Goal: Book appointment/travel/reservation

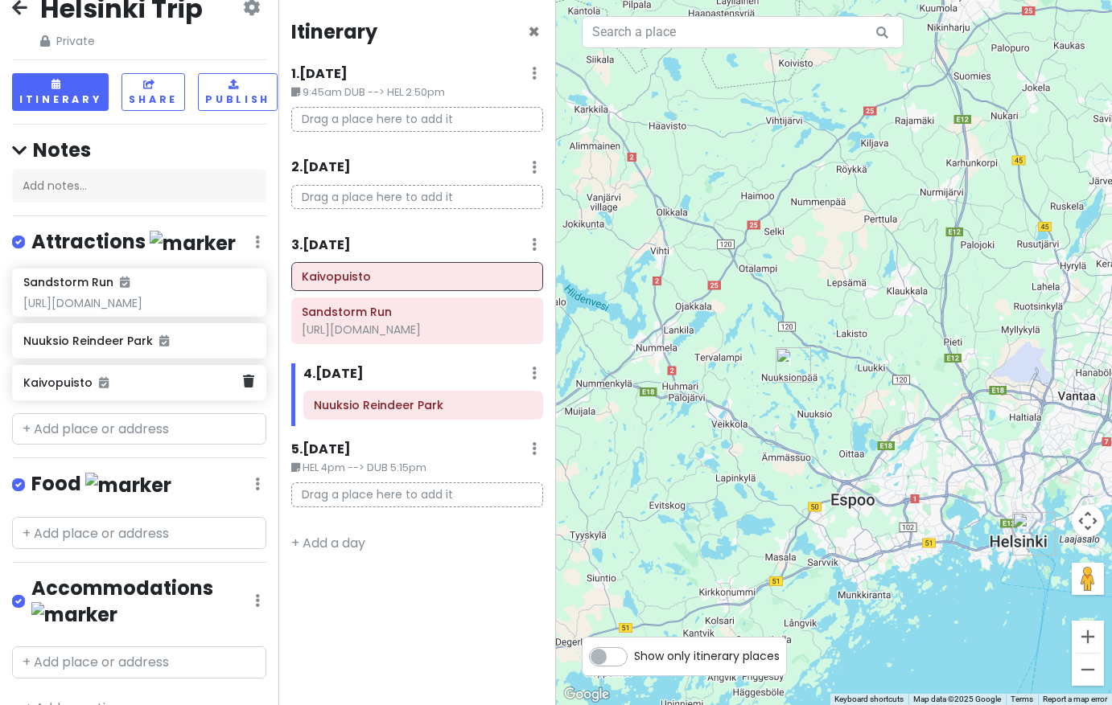
scroll to position [27, 0]
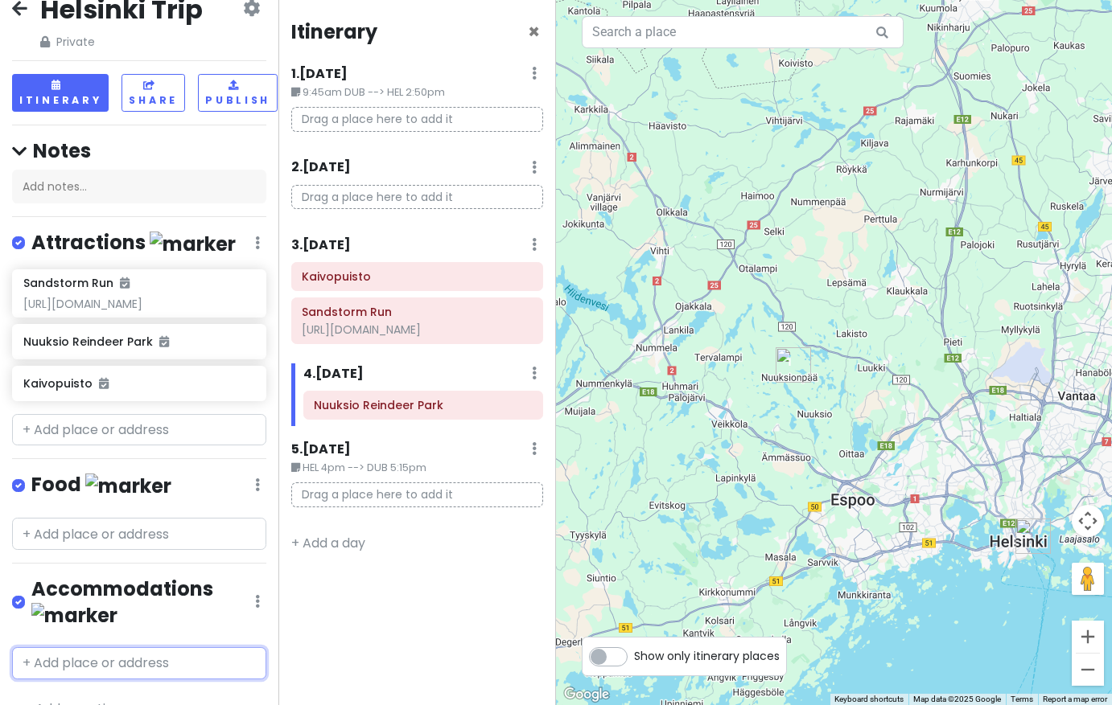
type input "h"
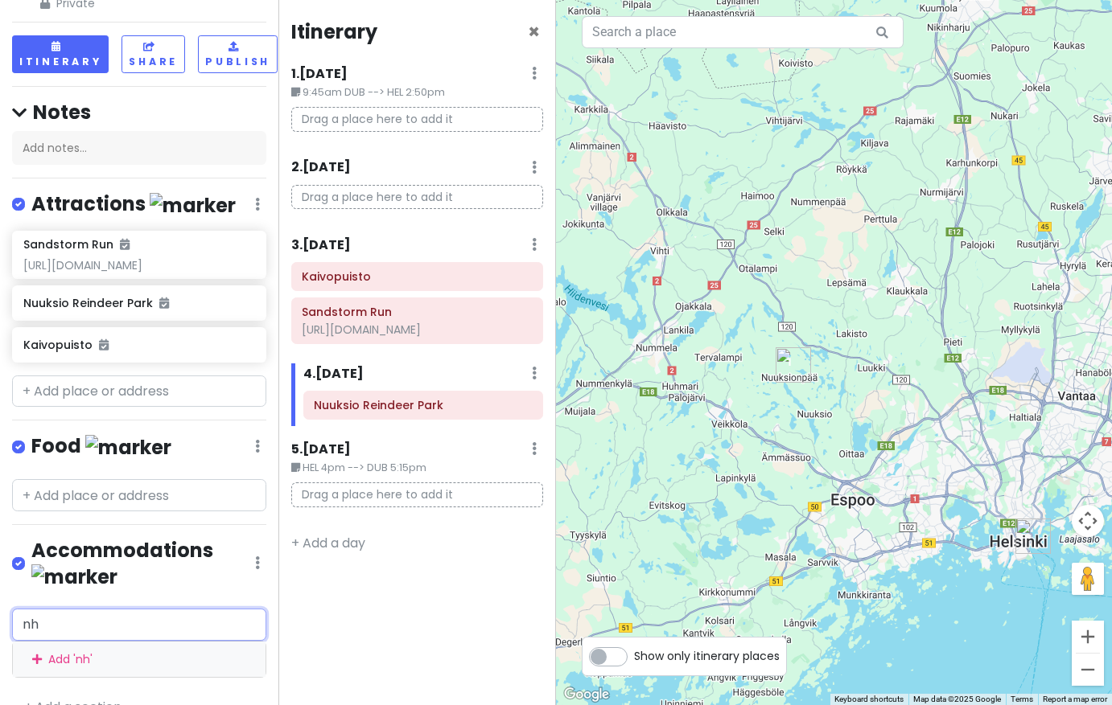
scroll to position [64, 0]
type input "n"
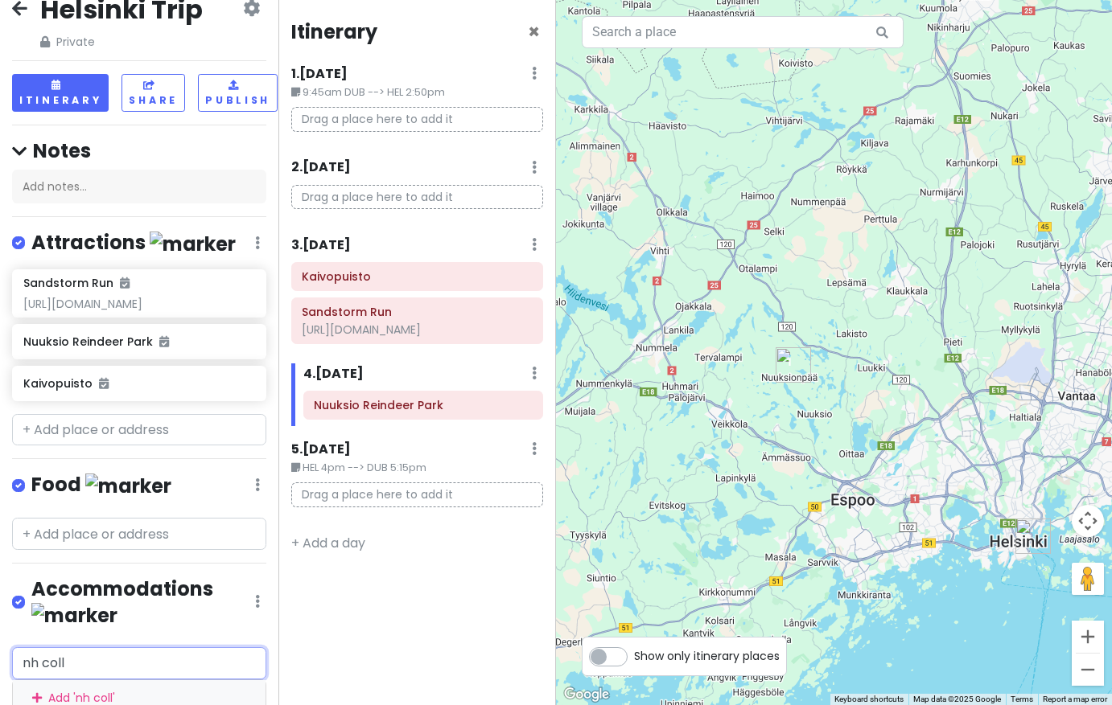
scroll to position [0, 0]
type input "nh collection"
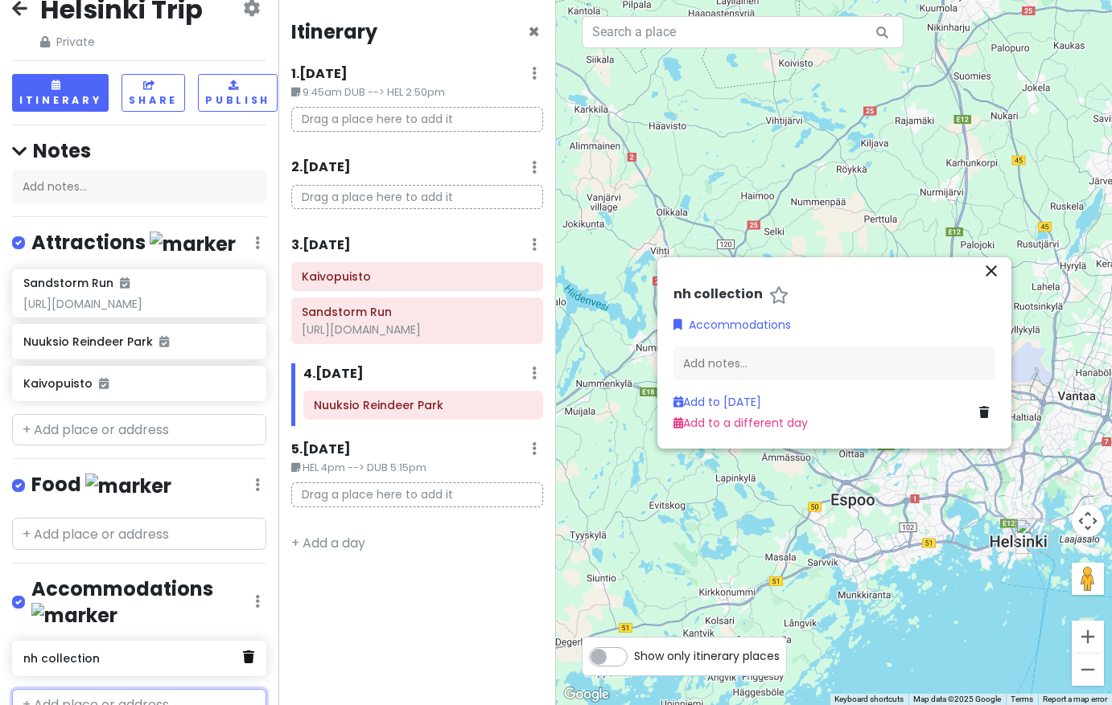
click at [248, 651] on icon at bounding box center [248, 657] width 11 height 13
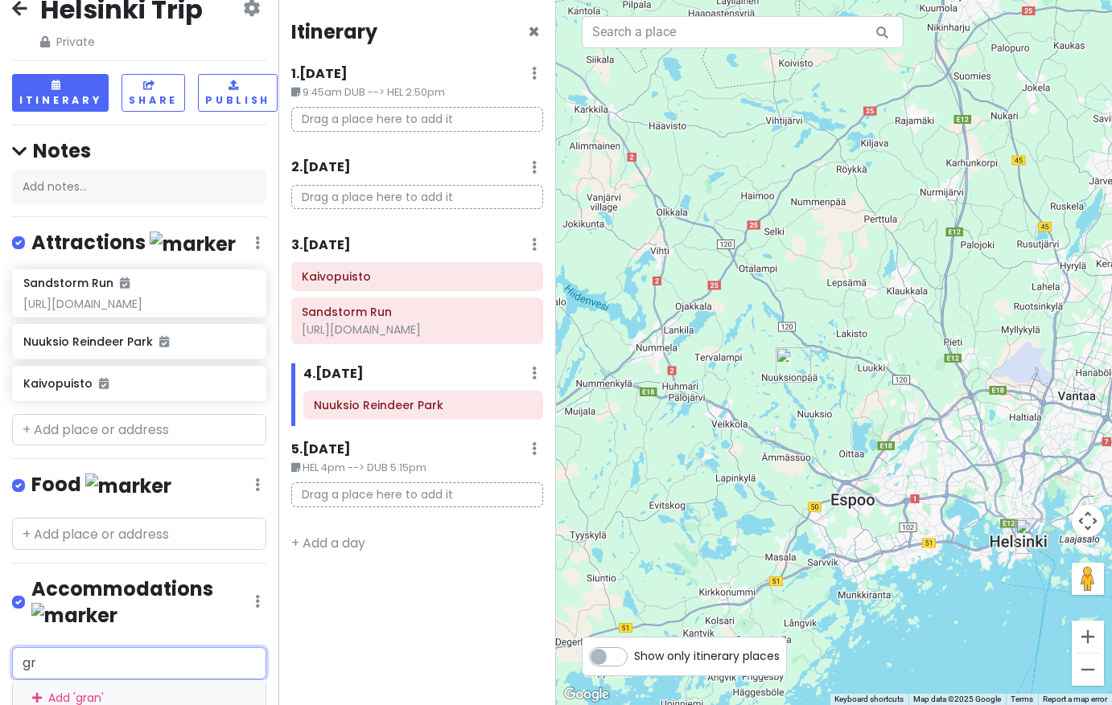
type input "g"
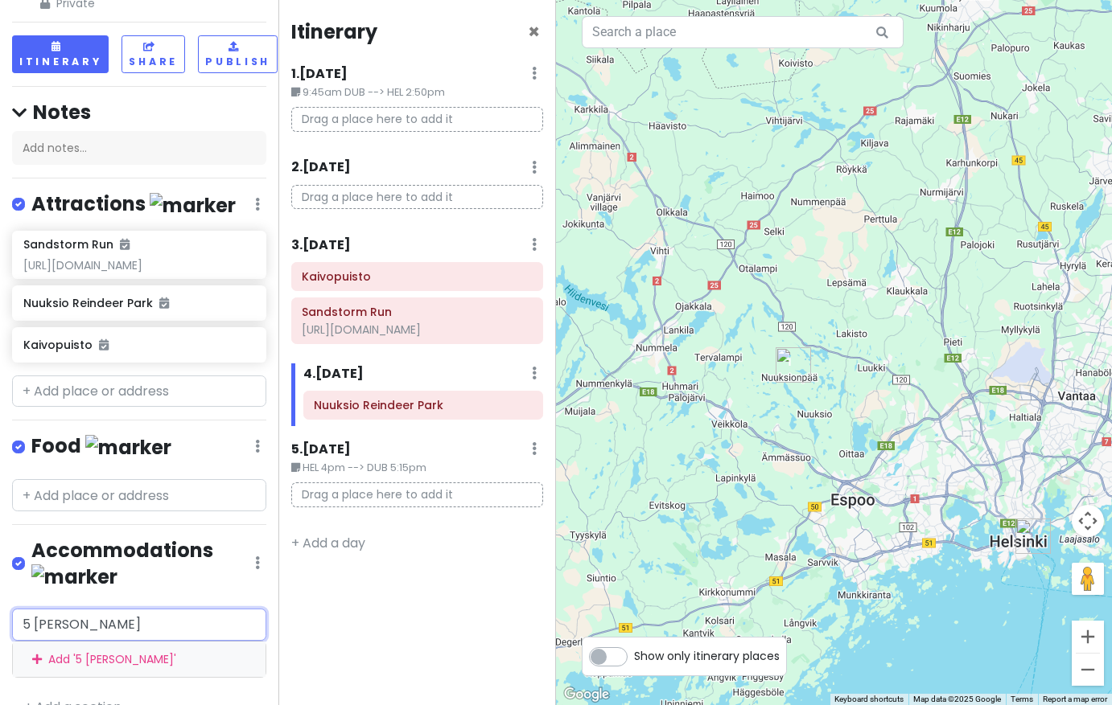
scroll to position [64, 0]
type input "5 mannerheimintie"
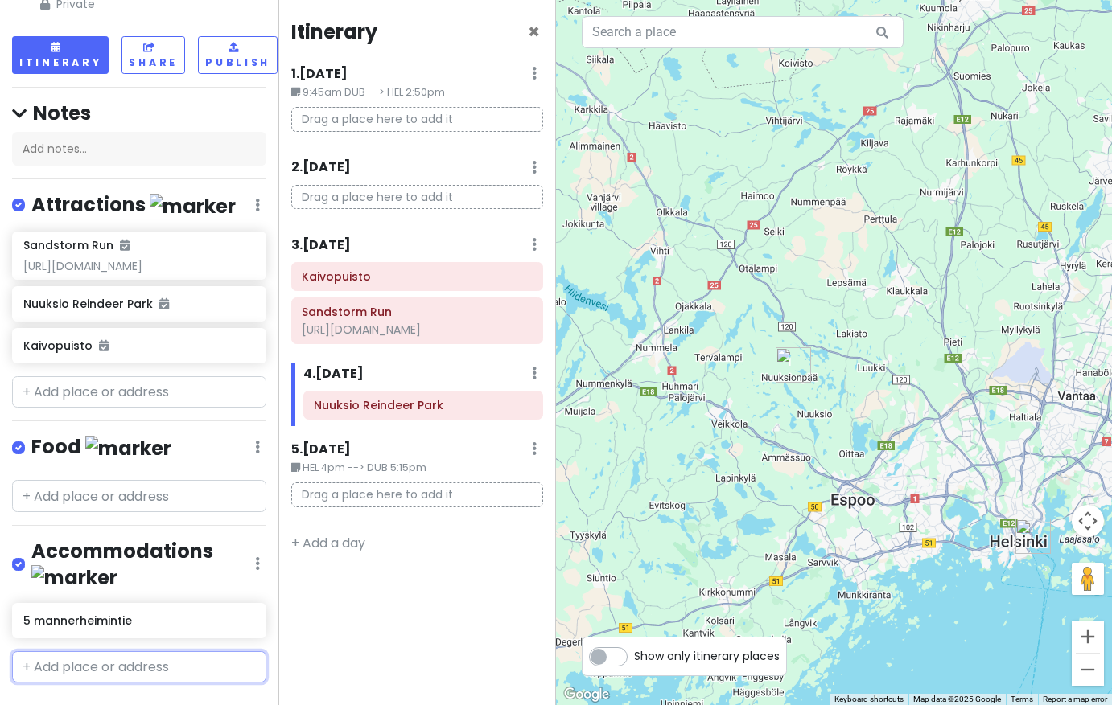
scroll to position [27, 0]
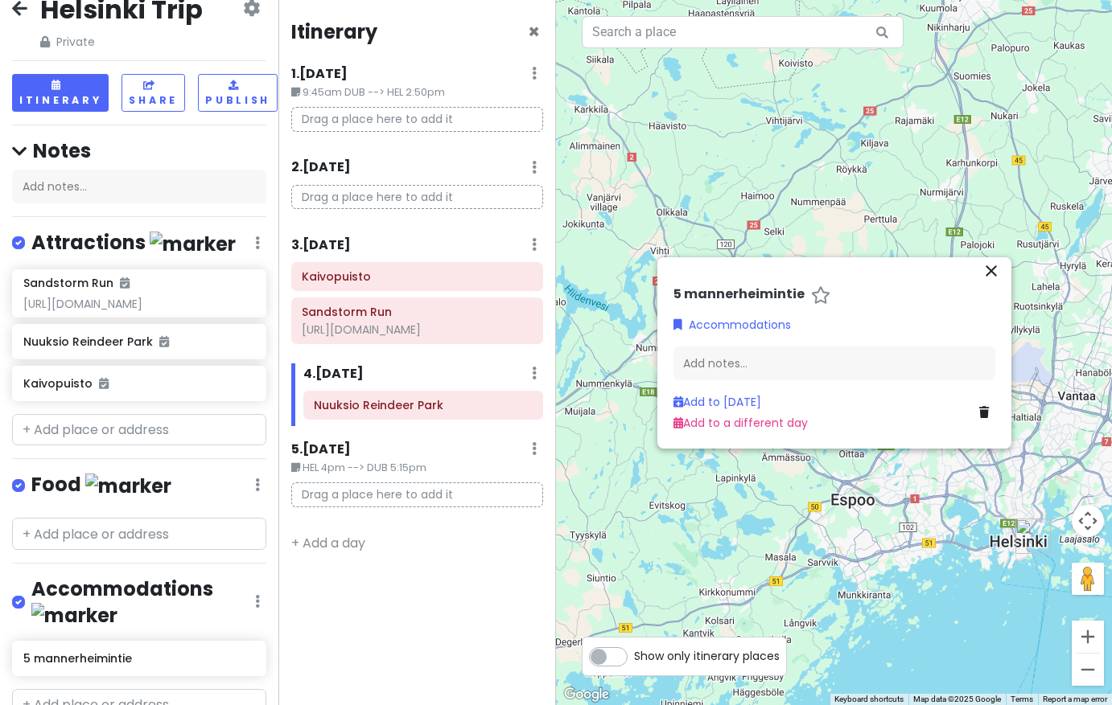
click at [988, 411] on icon at bounding box center [984, 412] width 10 height 11
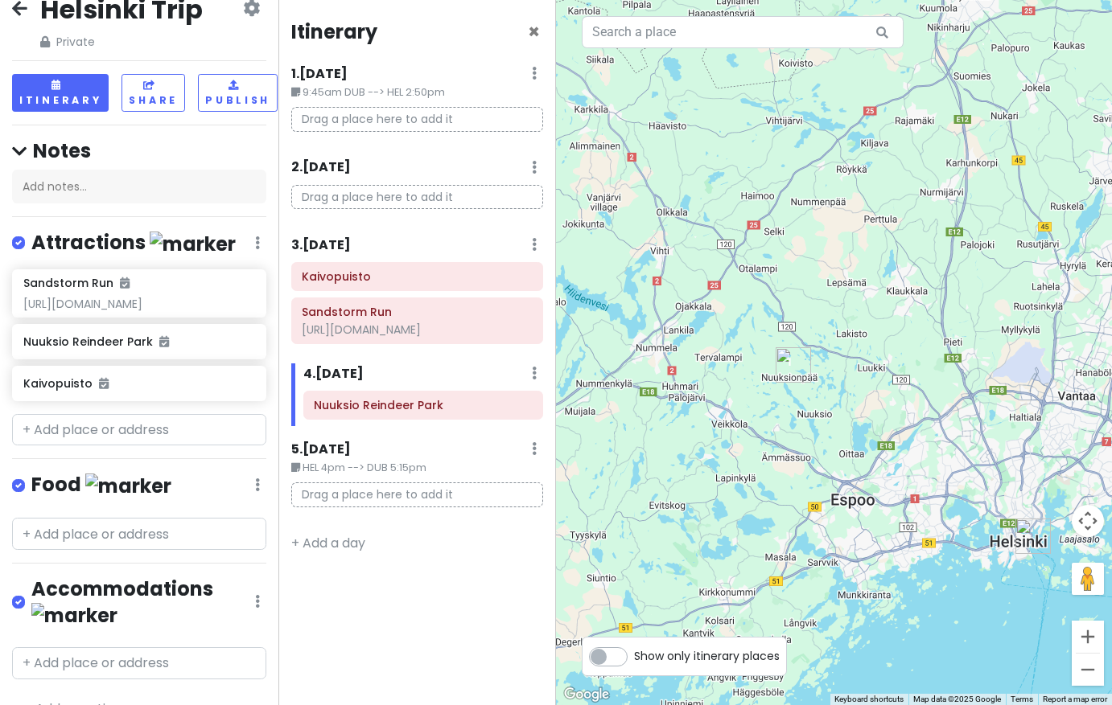
scroll to position [0, 0]
click at [808, 39] on input "text" at bounding box center [743, 32] width 322 height 32
type input "nh collection"
click at [878, 31] on icon at bounding box center [882, 32] width 36 height 33
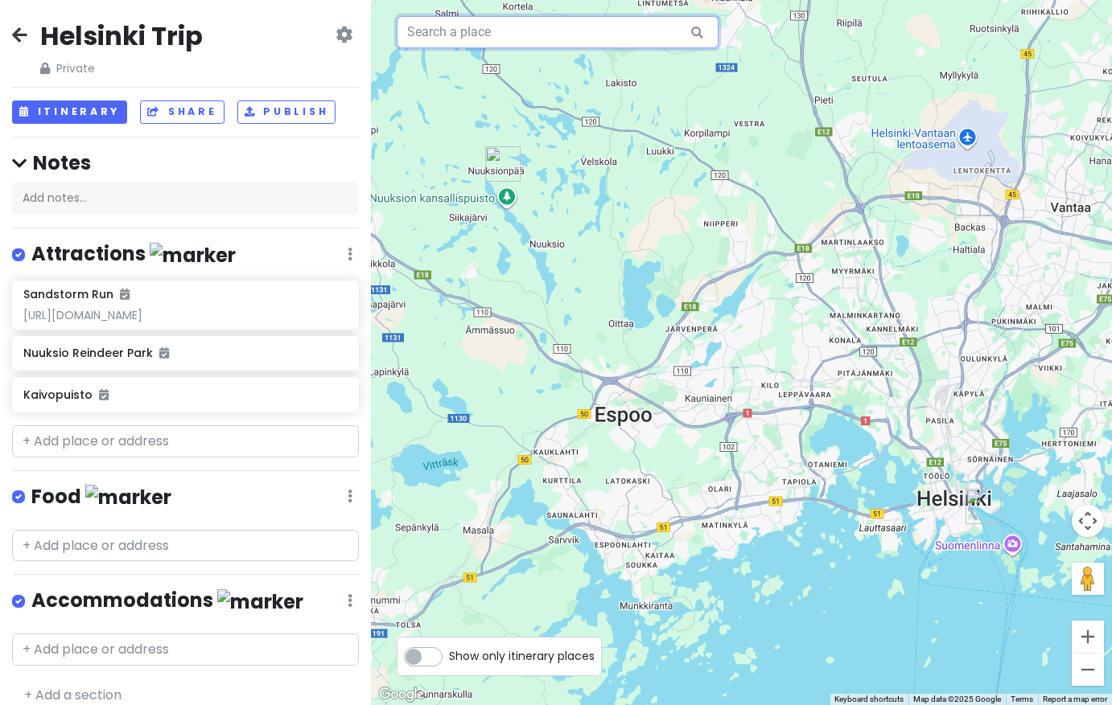
click at [540, 35] on input "text" at bounding box center [558, 32] width 322 height 32
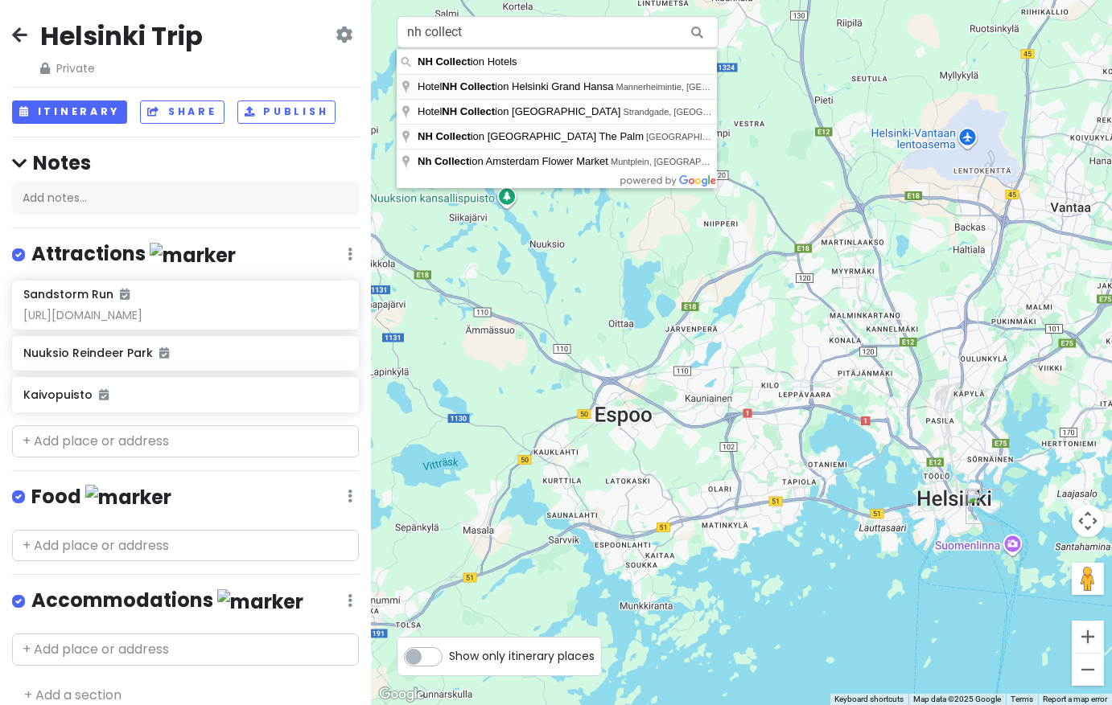
type input "Hotel NH Collection Helsinki Grand Hansa, Mannerheimintie, Helsinki, Finland"
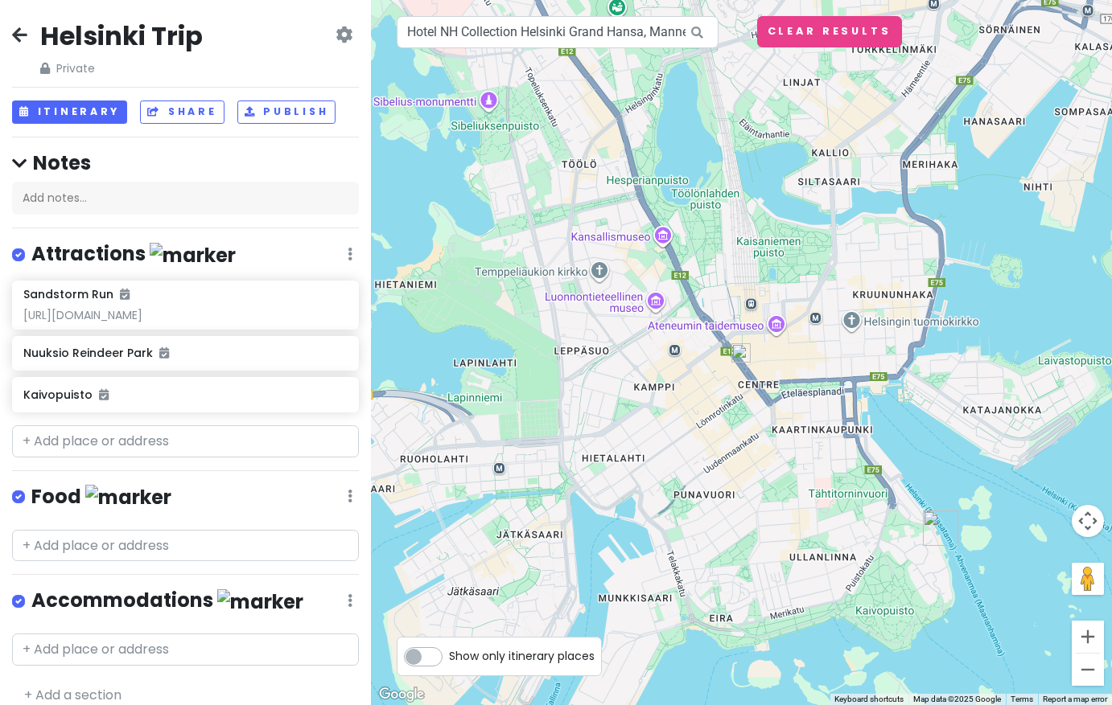
click at [937, 525] on img "Kaivopuisto" at bounding box center [940, 528] width 35 height 35
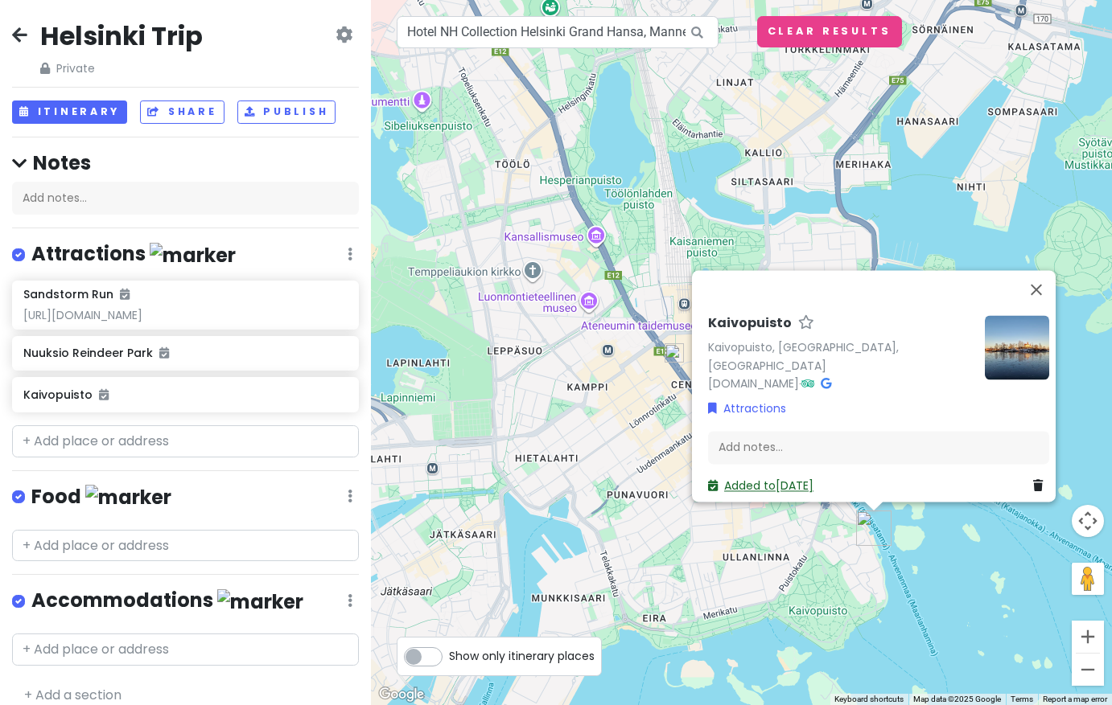
click at [802, 478] on link "Added to Sun 8/31" at bounding box center [760, 486] width 105 height 16
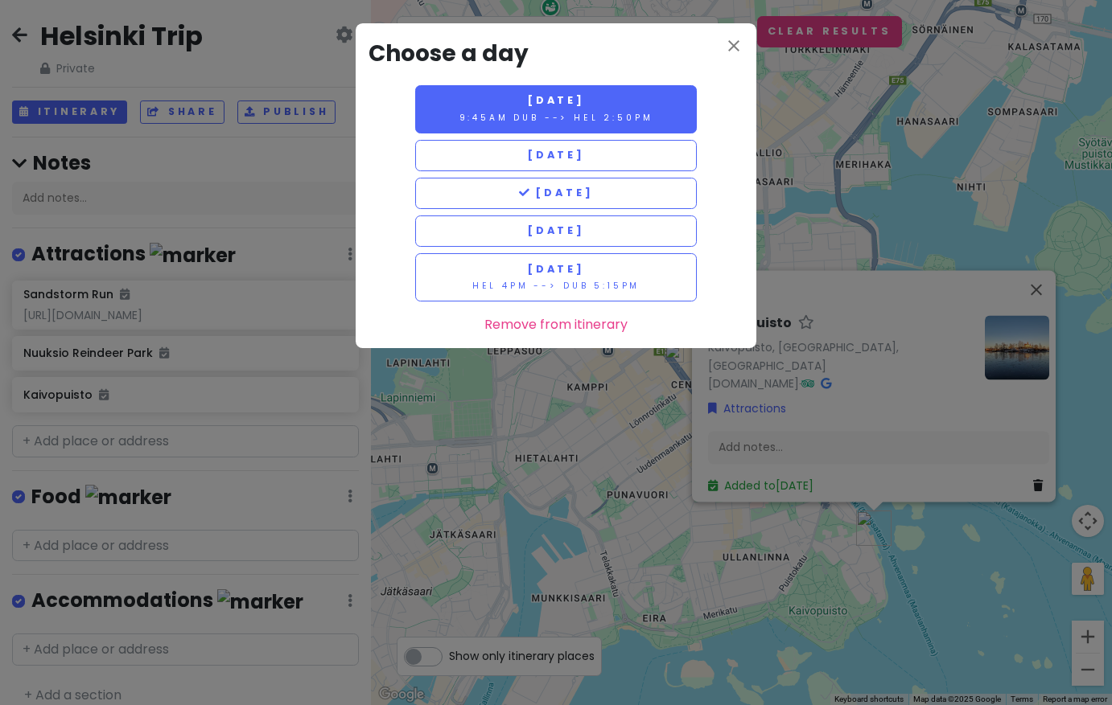
click at [556, 105] on span "Friday 8/29" at bounding box center [556, 100] width 58 height 14
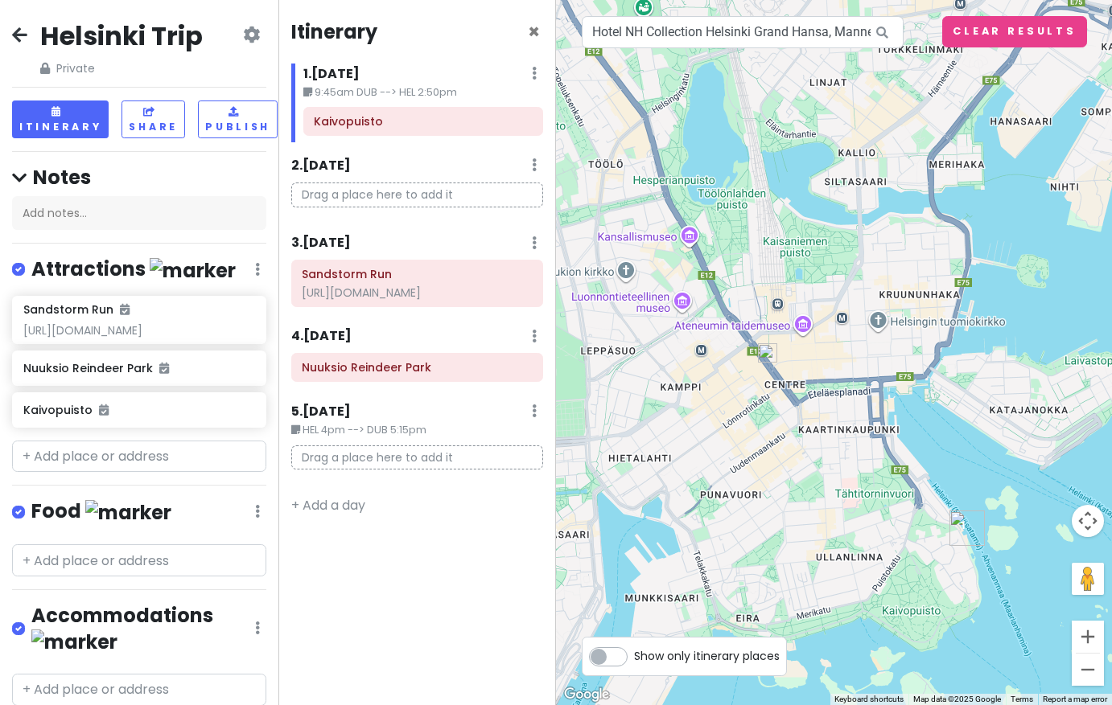
click at [27, 32] on icon at bounding box center [19, 34] width 15 height 13
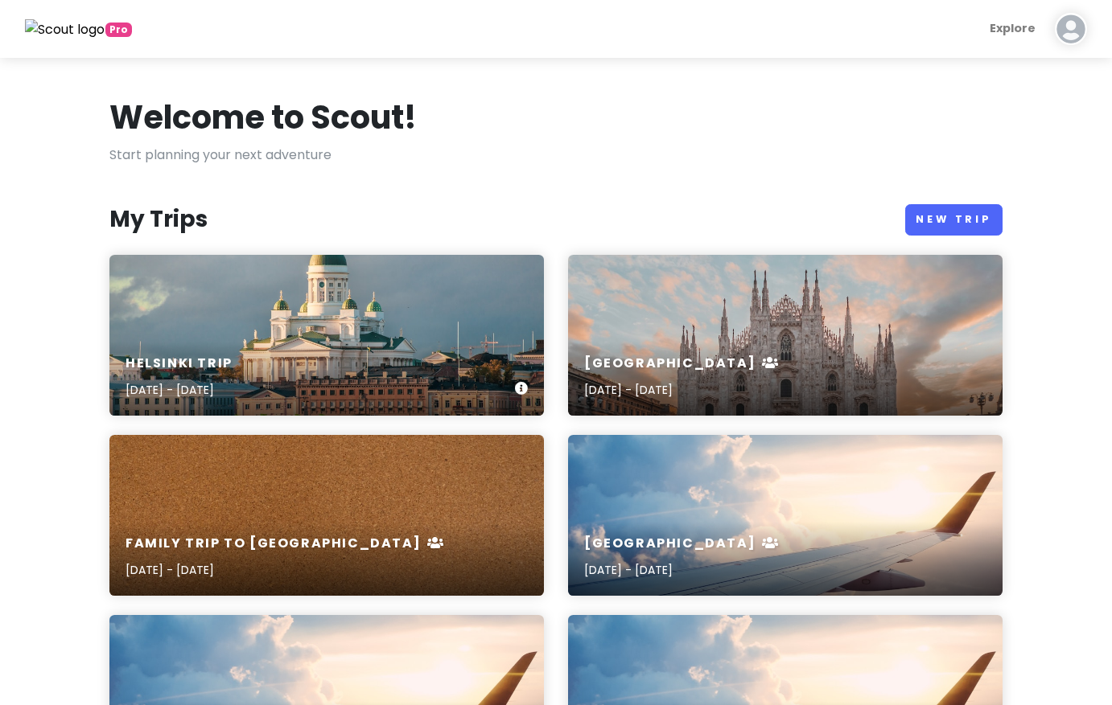
click at [246, 297] on div "Helsinki Trip Aug 29, 2025 - Sep 2, 2025" at bounding box center [326, 335] width 434 height 161
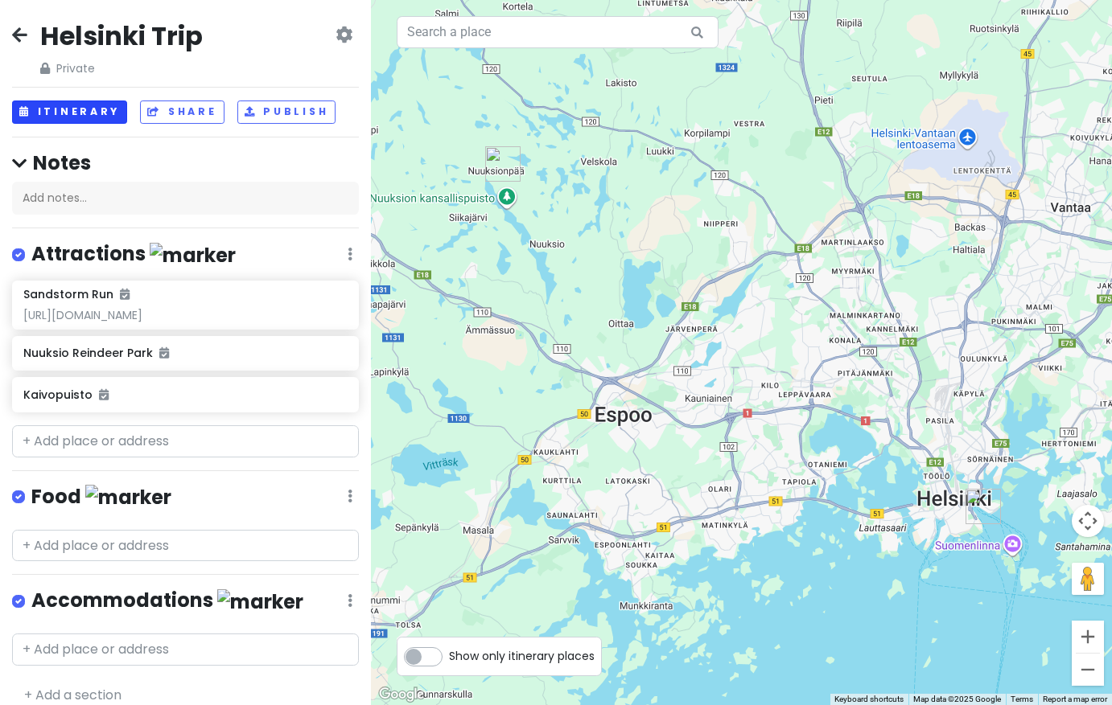
click at [84, 104] on button "Itinerary" at bounding box center [69, 112] width 115 height 23
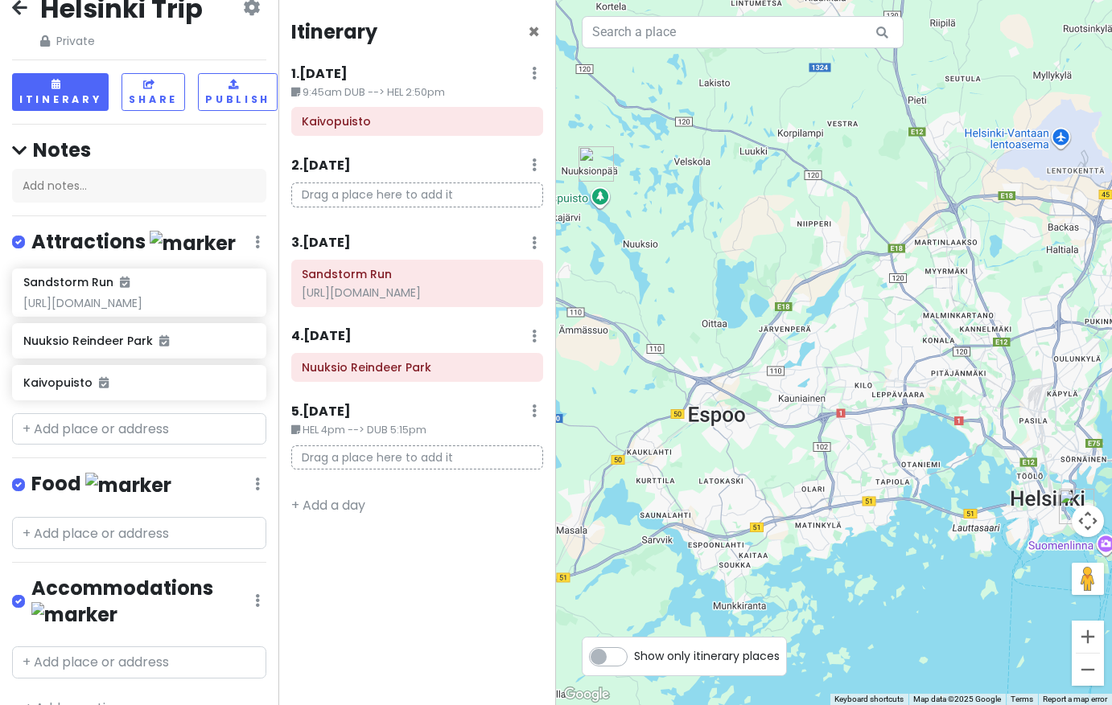
scroll to position [27, 0]
click at [1071, 503] on img "Kaivopuisto" at bounding box center [1076, 506] width 35 height 35
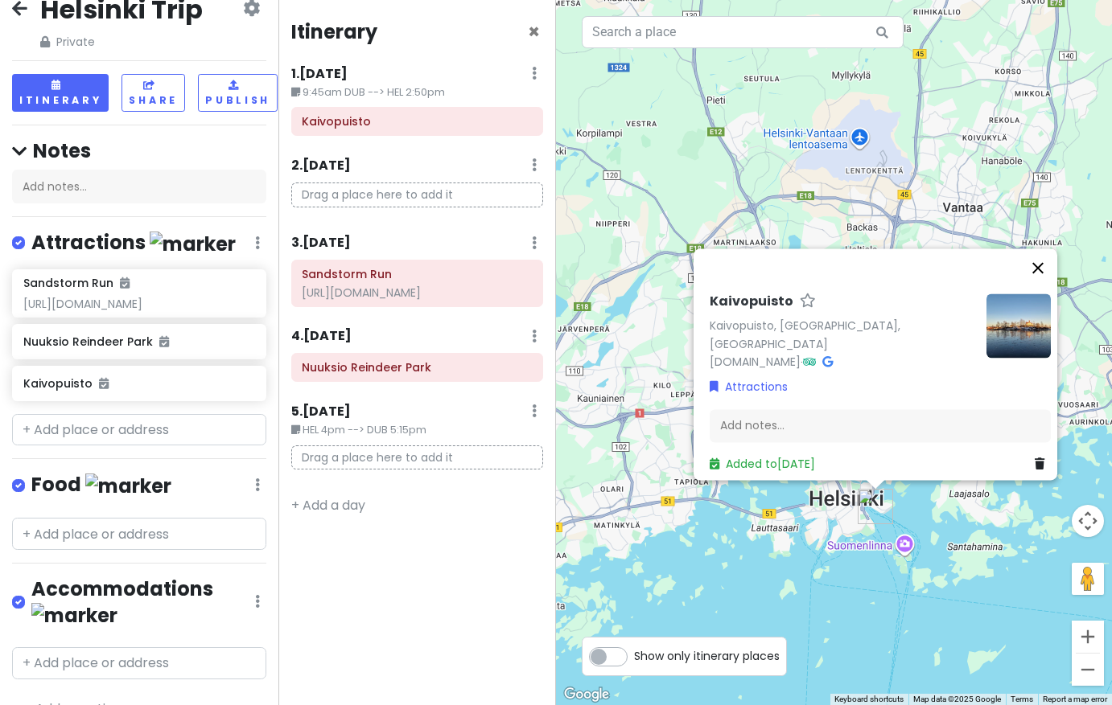
click at [1047, 271] on button "Close" at bounding box center [1037, 268] width 39 height 39
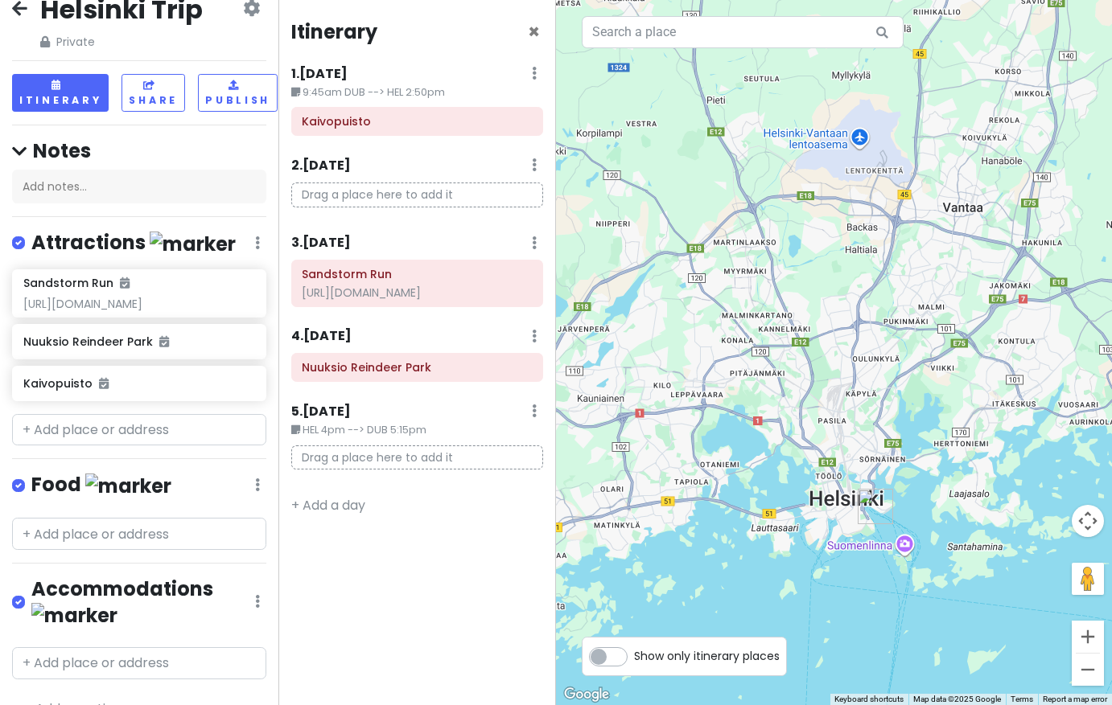
scroll to position [0, 0]
type input "nh"
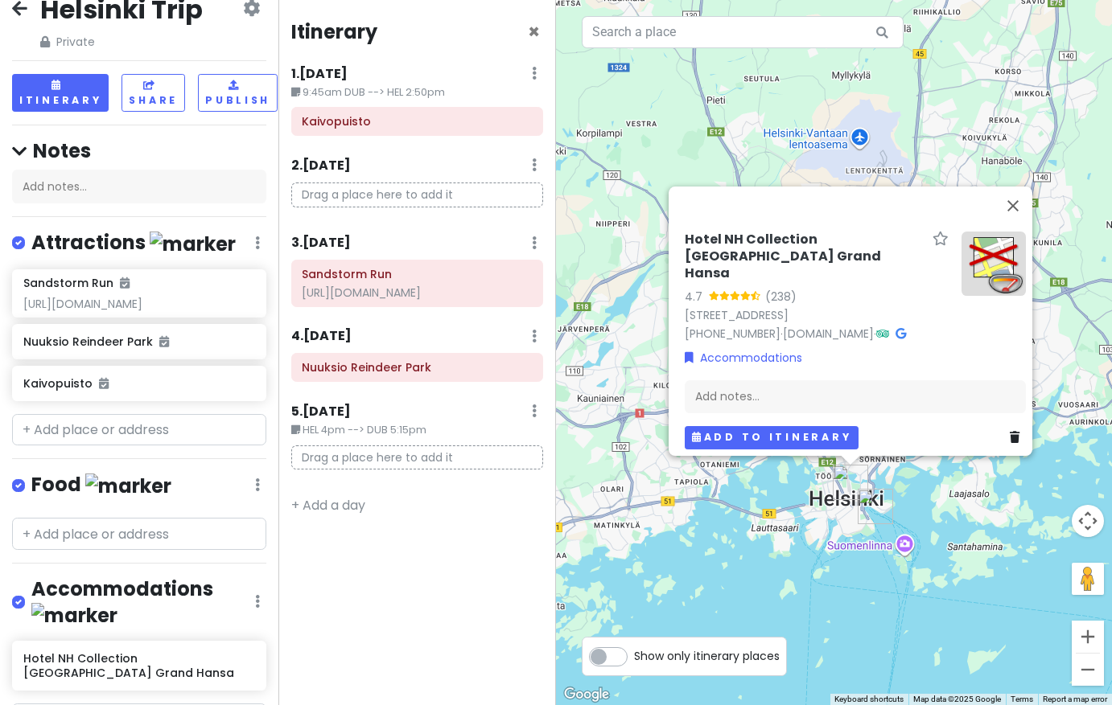
click at [747, 433] on button "Add to itinerary" at bounding box center [772, 437] width 174 height 23
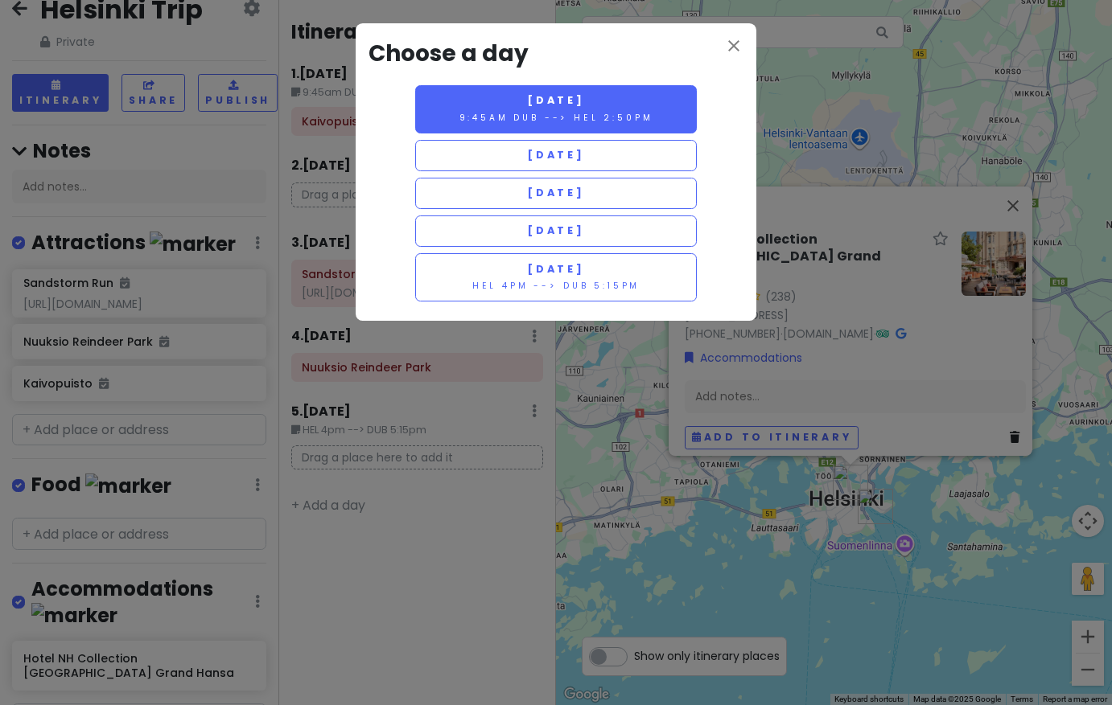
click at [678, 105] on button "Friday 8/29 9:45am DUB --> HEL 2:50pm" at bounding box center [556, 109] width 282 height 48
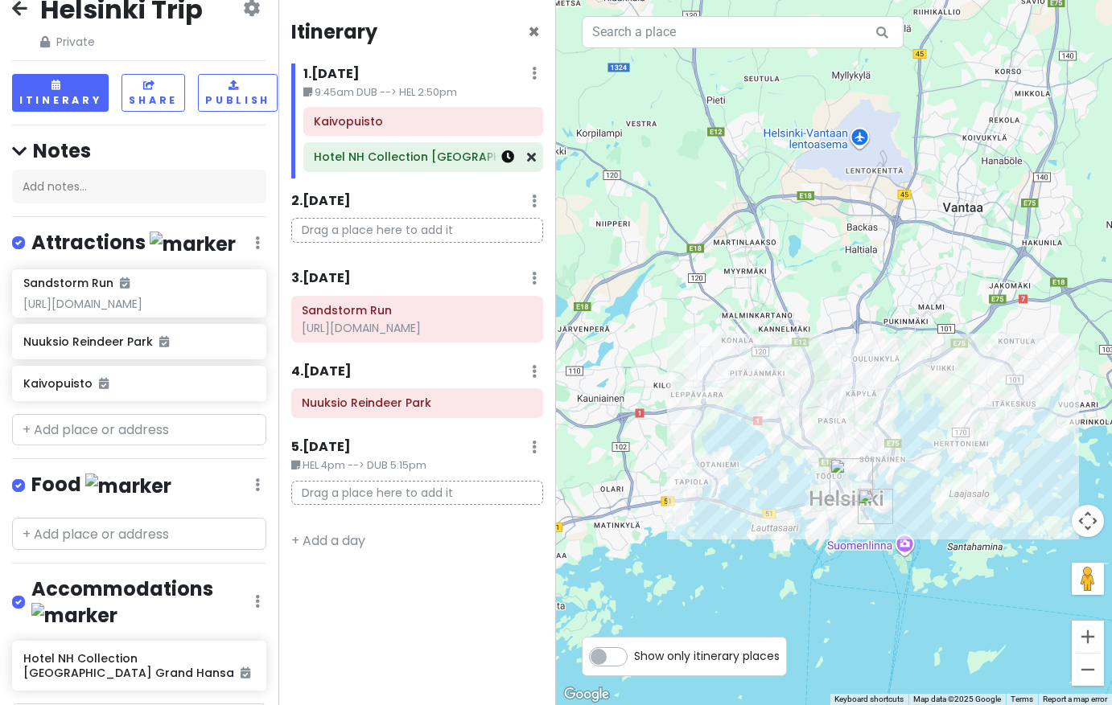
click at [509, 156] on icon at bounding box center [507, 156] width 13 height 13
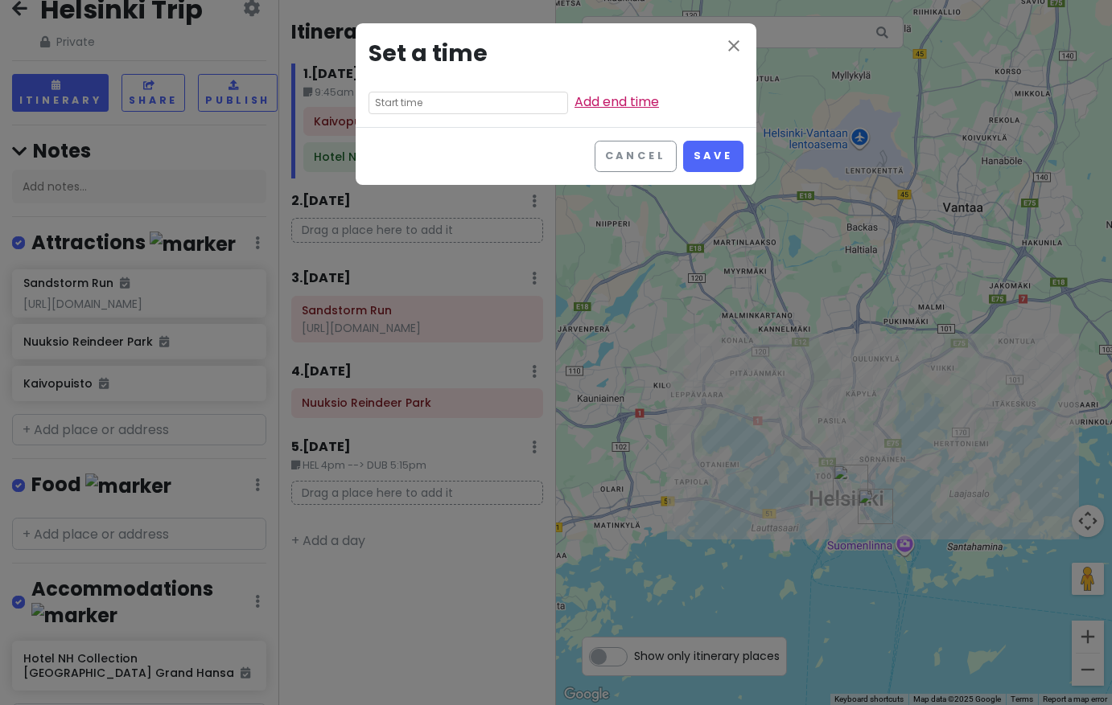
click at [606, 101] on link "Add end time" at bounding box center [616, 102] width 84 height 19
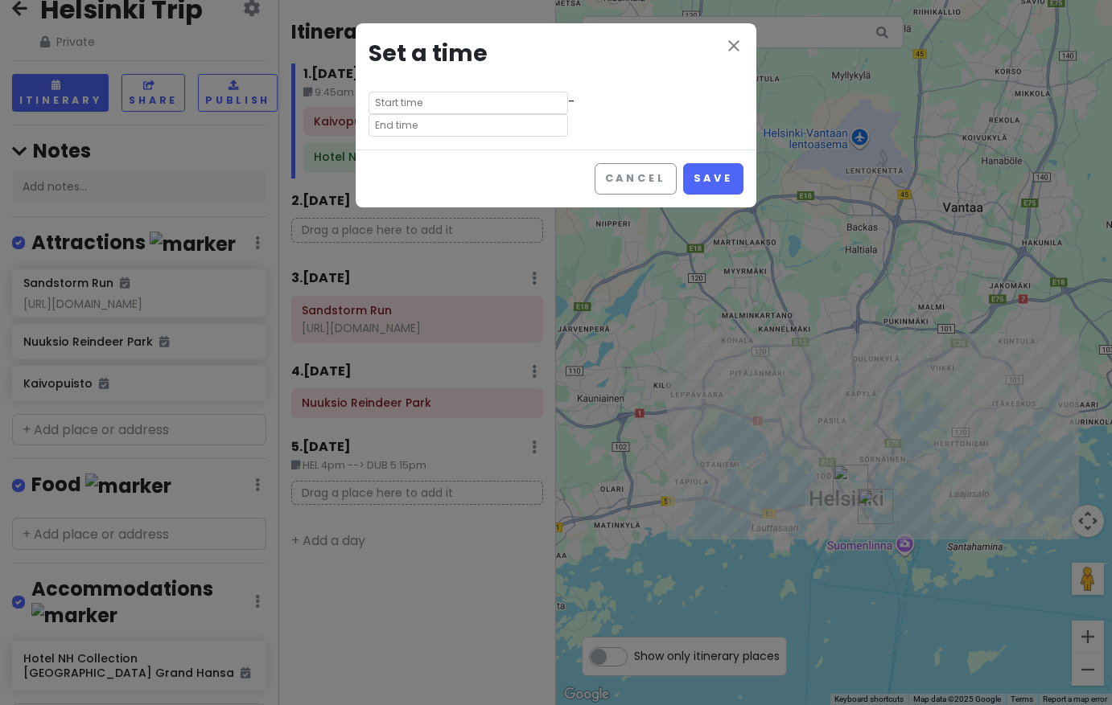
click at [517, 101] on input "text" at bounding box center [467, 103] width 199 height 23
click at [670, 126] on div "close Set a time -" at bounding box center [556, 86] width 401 height 126
click at [647, 172] on button "Cancel" at bounding box center [635, 178] width 82 height 31
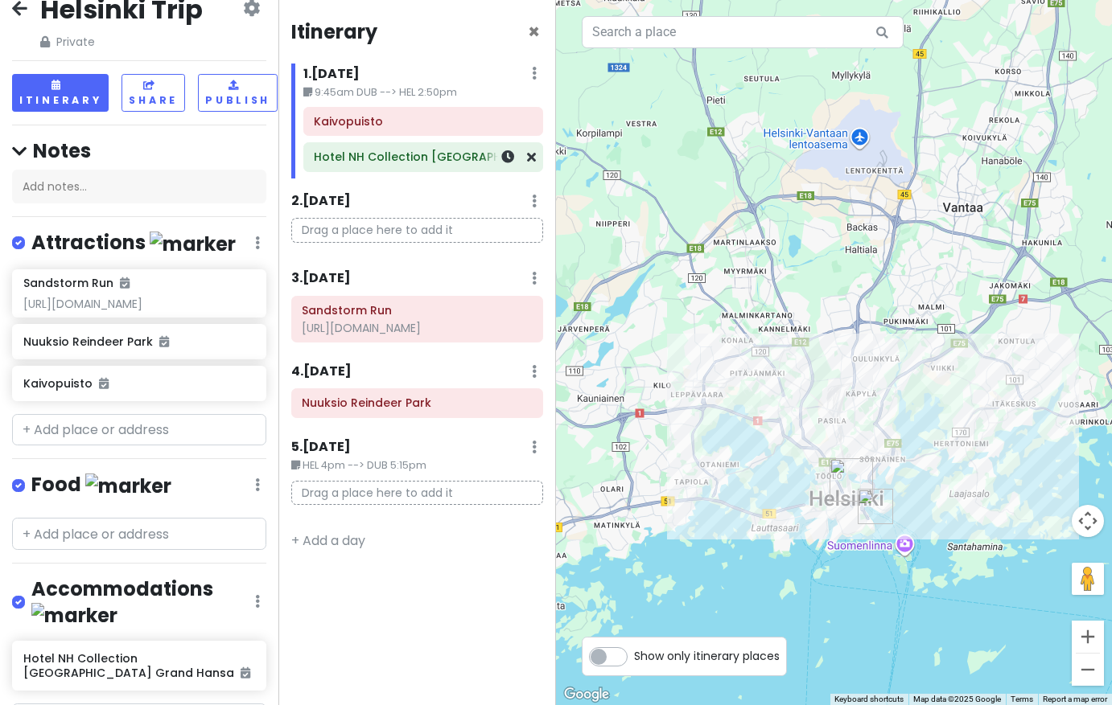
click at [426, 158] on h6 "Hotel NH Collection Helsinki Grand Hansa" at bounding box center [423, 157] width 218 height 14
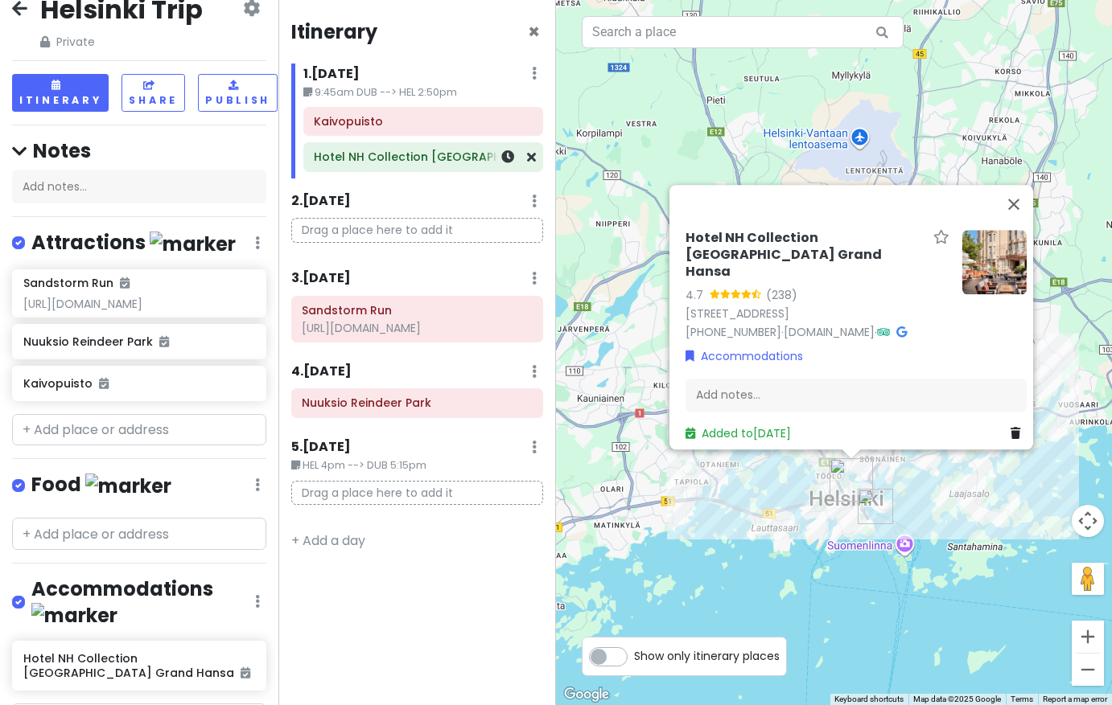
click at [470, 164] on div "Hotel NH Collection Helsinki Grand Hansa" at bounding box center [423, 157] width 218 height 23
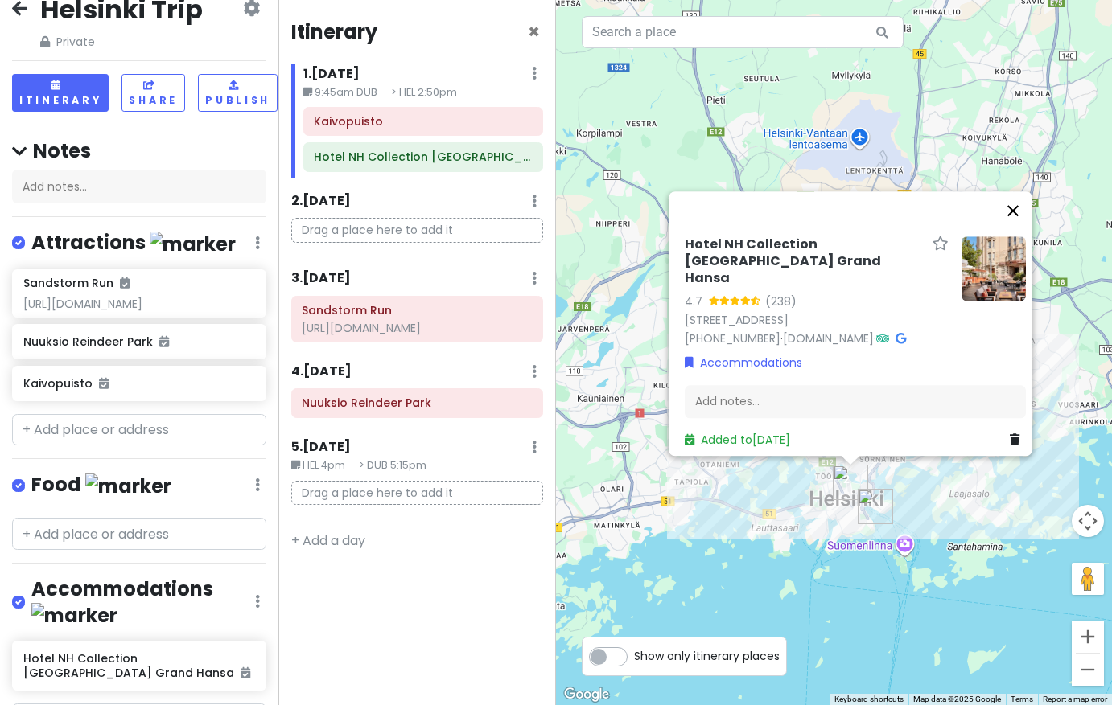
click at [1025, 225] on button "Close" at bounding box center [1012, 210] width 39 height 39
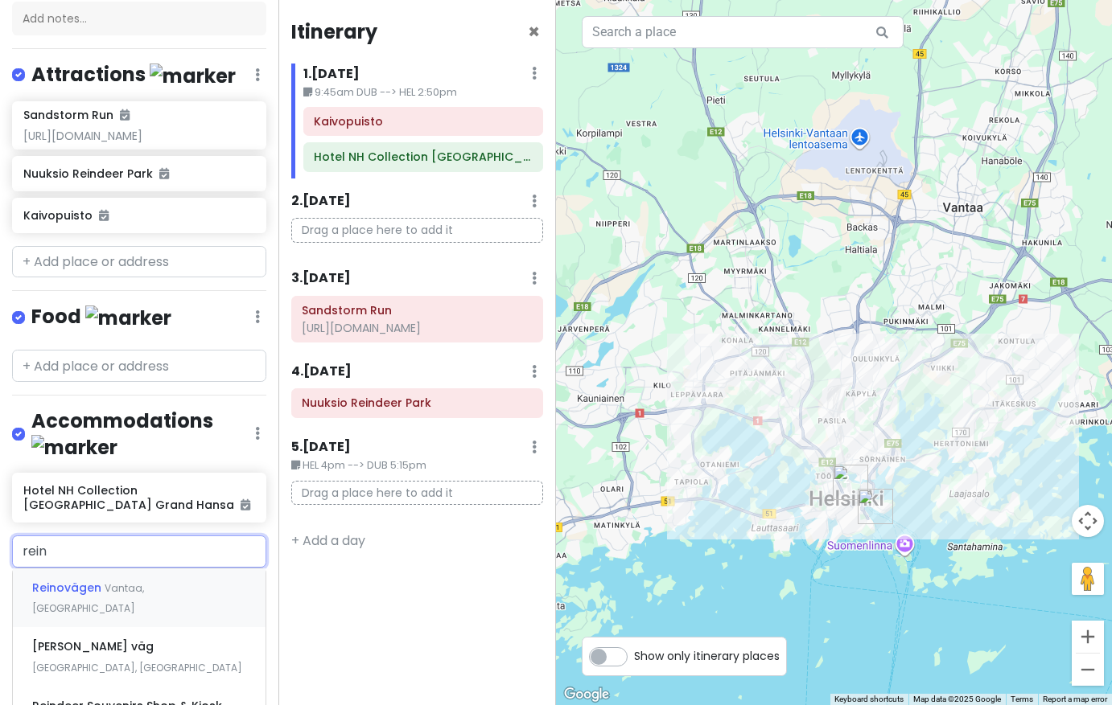
scroll to position [220, 0]
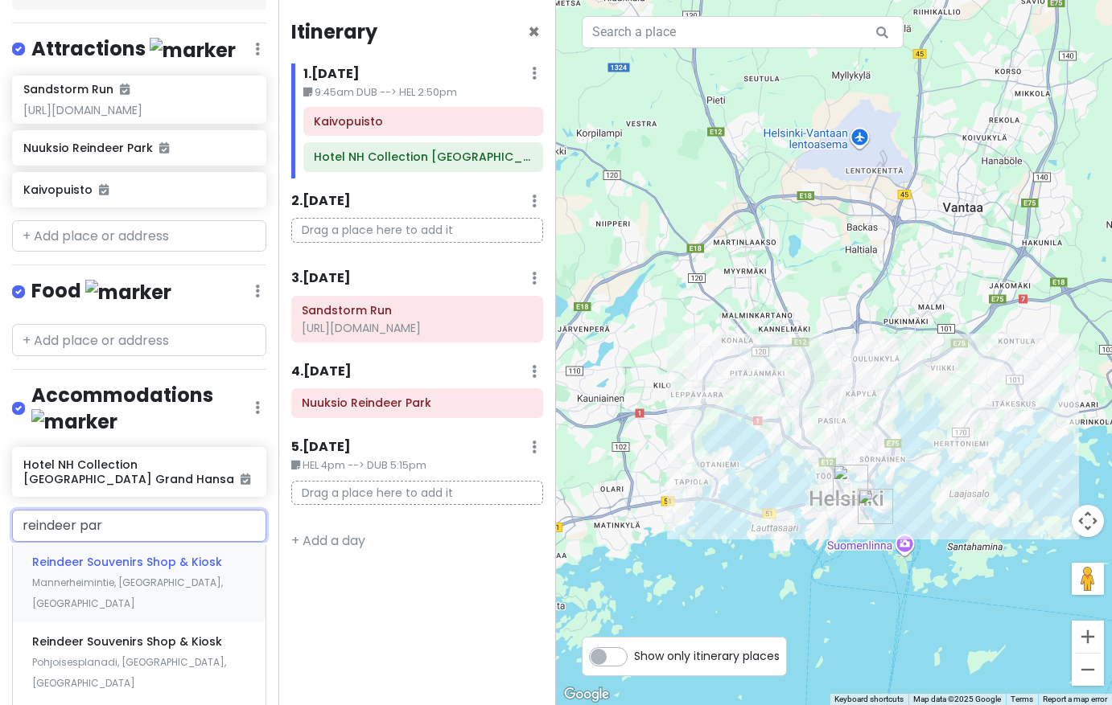
type input "reindeer park"
click at [140, 543] on div "Igluhut sleeping with reindeer Nuuksiontie, Espoo, Finland" at bounding box center [139, 583] width 253 height 80
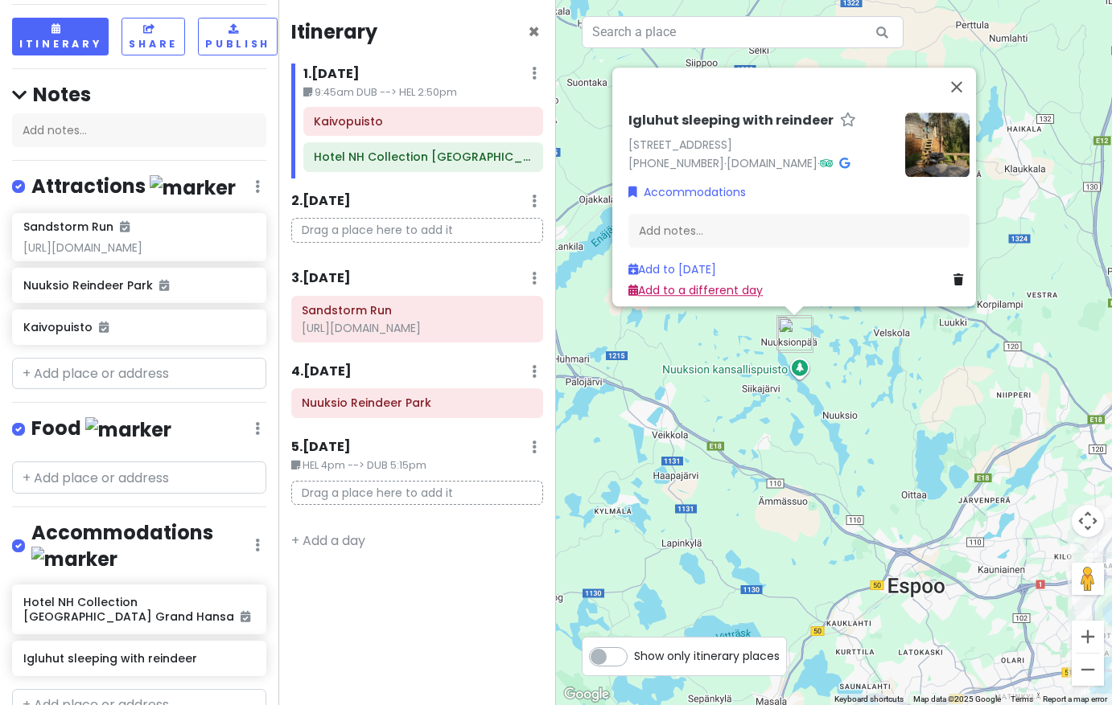
click at [739, 282] on link "Add to a different day" at bounding box center [695, 290] width 134 height 16
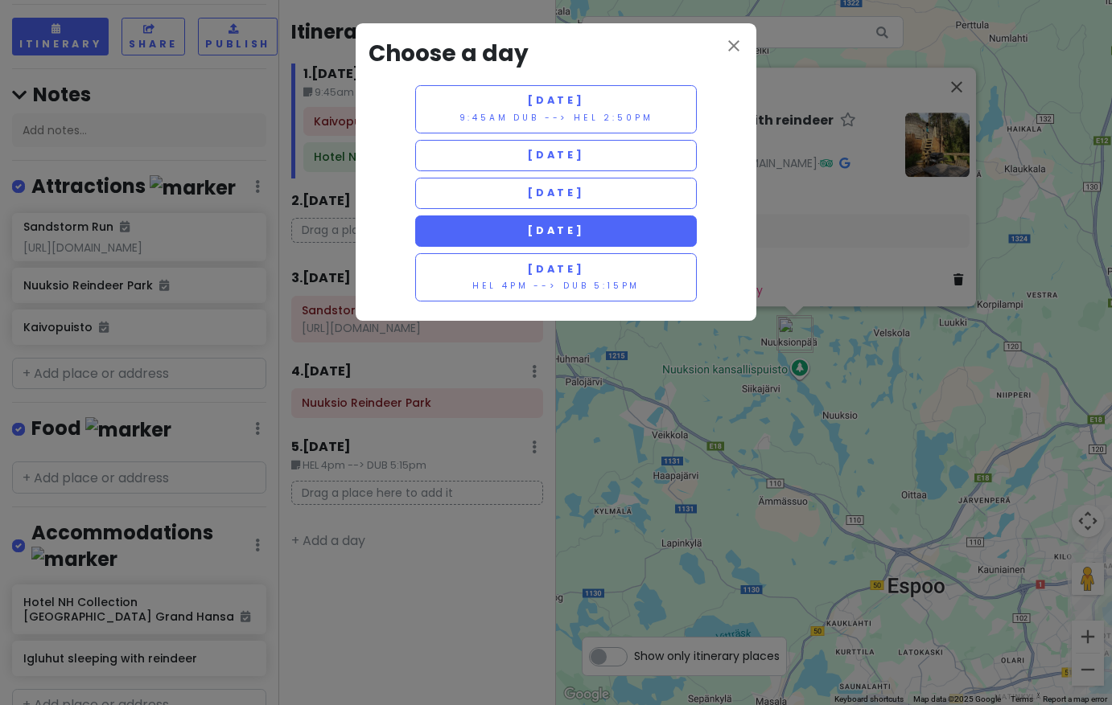
click at [585, 224] on span "Monday 9/1" at bounding box center [556, 231] width 58 height 14
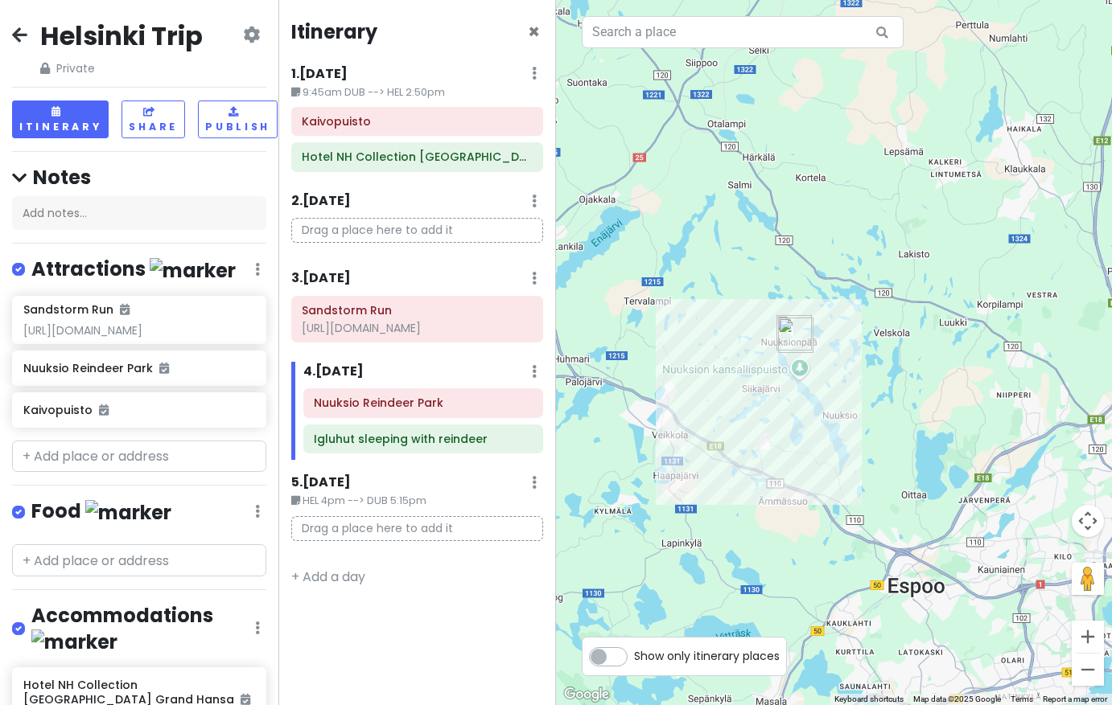
scroll to position [0, 0]
